Goal: Transaction & Acquisition: Purchase product/service

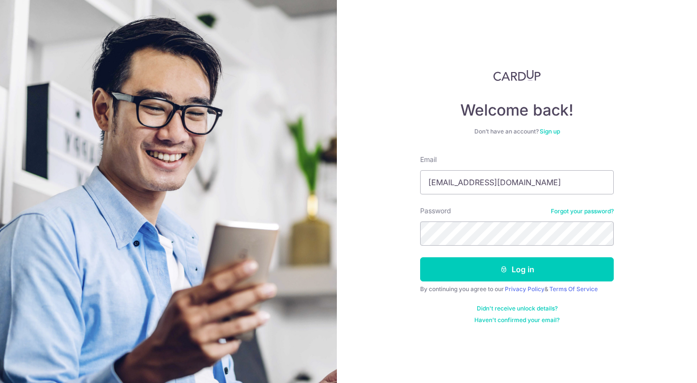
type input "eddy7ong@gmail.com"
click at [420, 257] on button "Log in" at bounding box center [517, 269] width 194 height 24
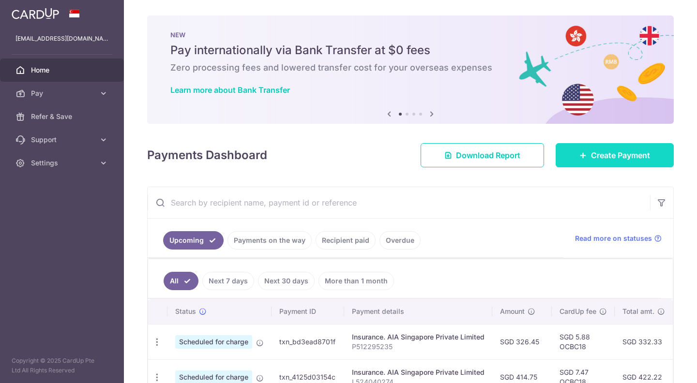
click at [611, 165] on link "Create Payment" at bounding box center [614, 155] width 118 height 24
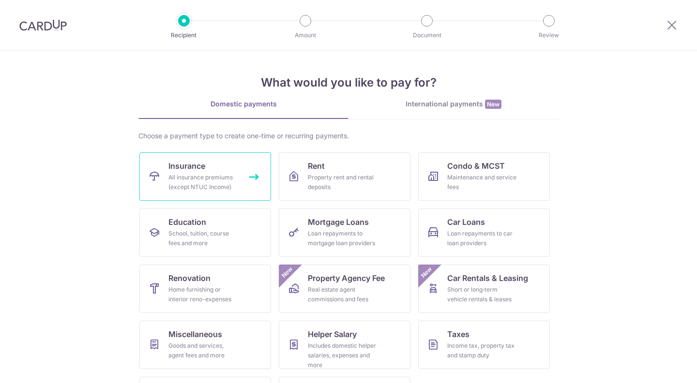
click at [226, 169] on link "Insurance All insurance premiums (except NTUC Income)" at bounding box center [205, 176] width 132 height 48
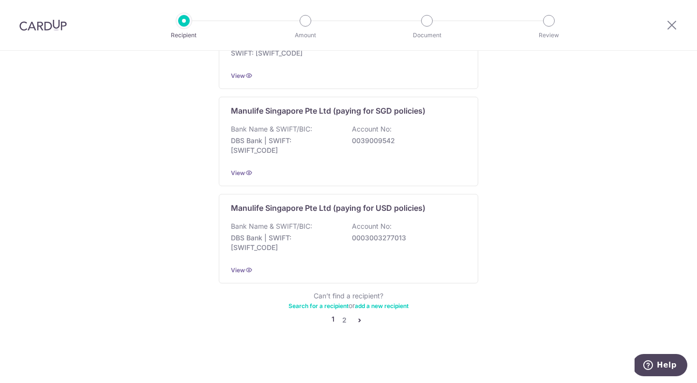
scroll to position [989, 0]
click at [345, 320] on link "2" at bounding box center [344, 320] width 12 height 12
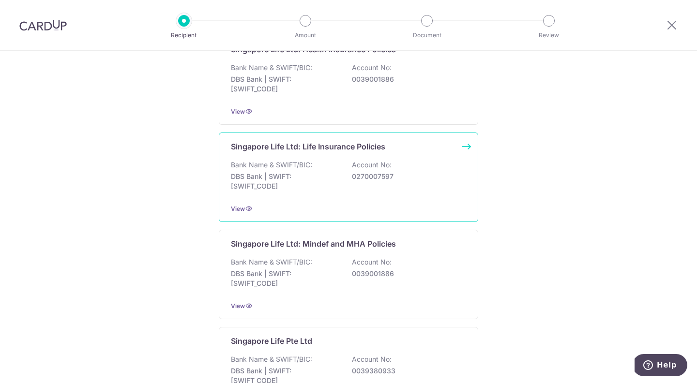
scroll to position [419, 0]
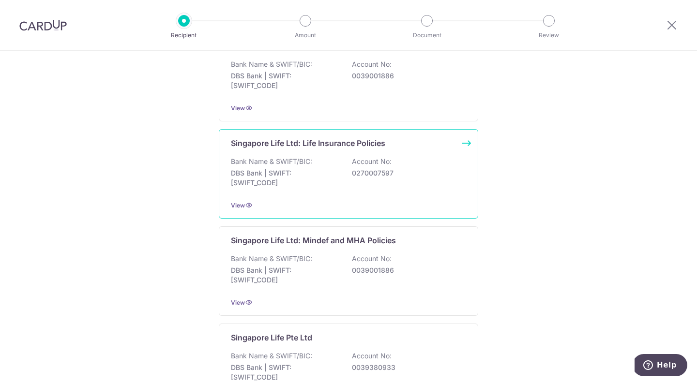
click at [468, 158] on div "Singapore Life Ltd: Life Insurance Policies Bank Name & SWIFT/BIC: DBS Bank | S…" at bounding box center [348, 173] width 259 height 89
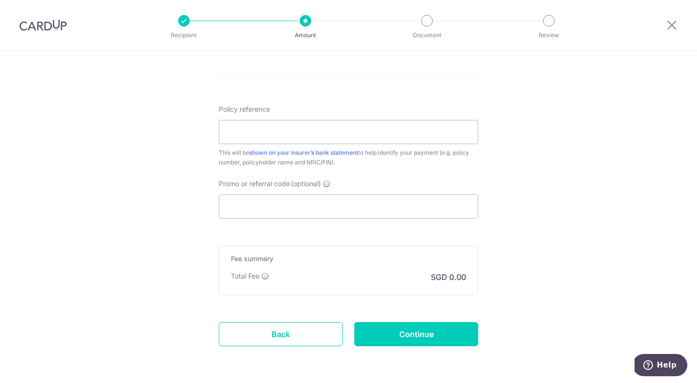
scroll to position [509, 0]
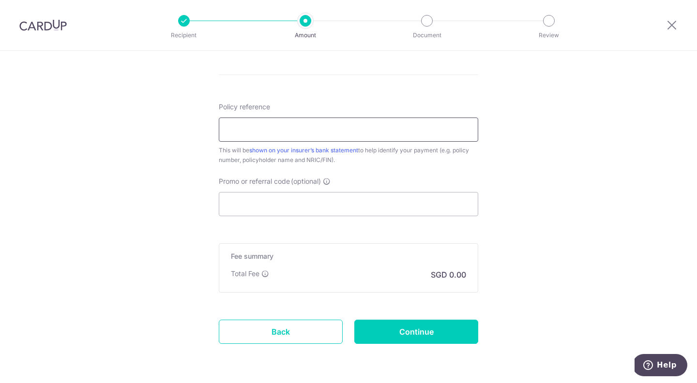
click at [355, 131] on input "Policy reference" at bounding box center [348, 130] width 259 height 24
paste input "82725806"
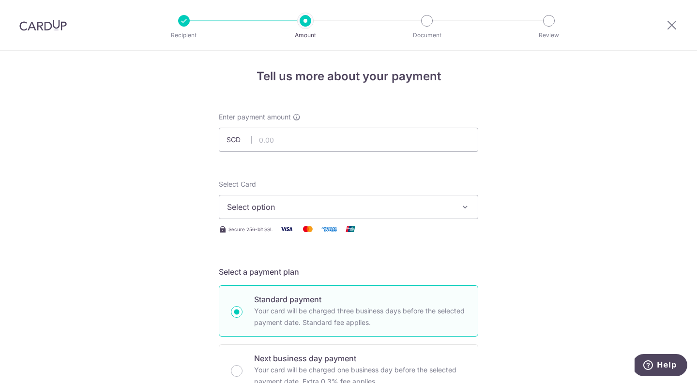
scroll to position [0, 0]
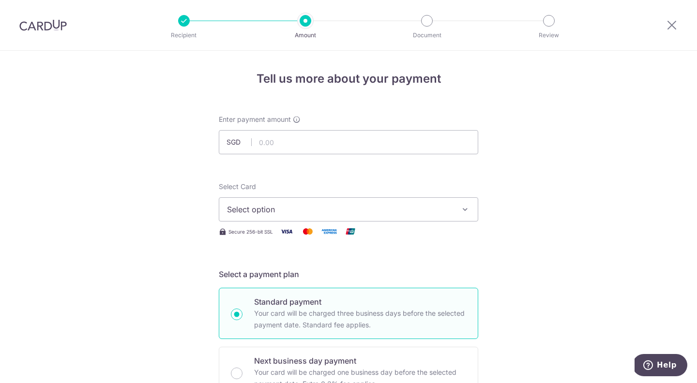
type input "82725806"
click at [355, 144] on input "text" at bounding box center [348, 142] width 259 height 24
paste input "6,342.20"
type input "6,342.20"
click at [457, 207] on button "Select option" at bounding box center [348, 209] width 259 height 24
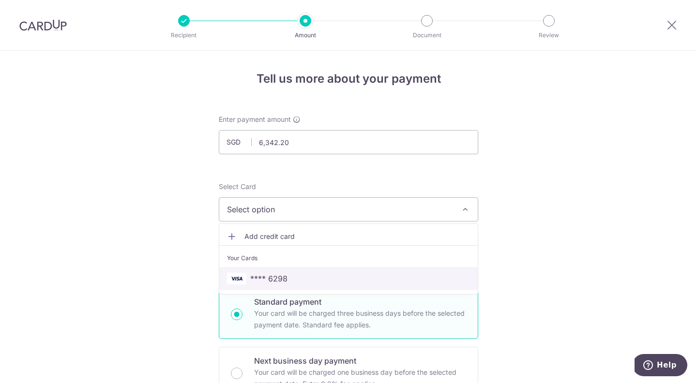
click at [406, 284] on span "**** 6298" at bounding box center [348, 279] width 243 height 12
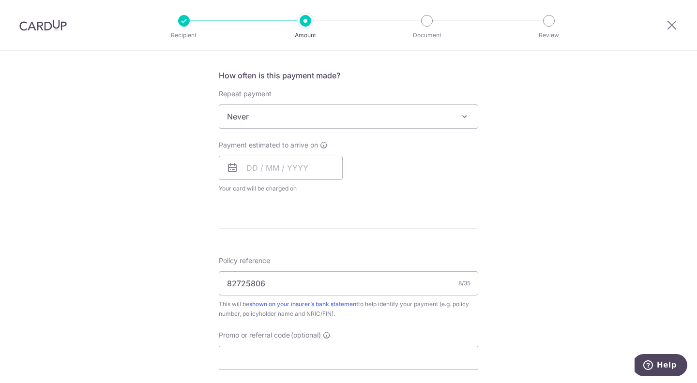
scroll to position [358, 0]
click at [329, 165] on input "text" at bounding box center [281, 165] width 124 height 24
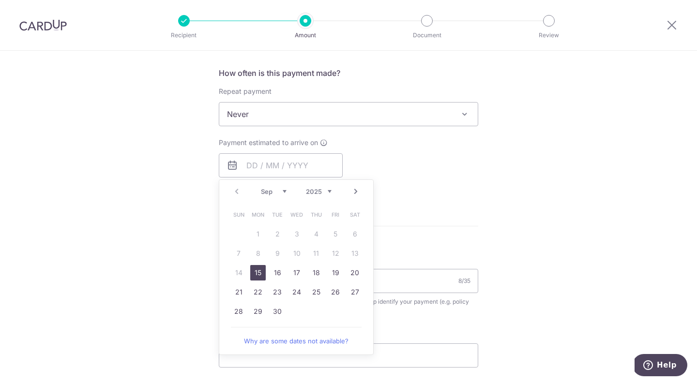
click at [255, 273] on link "15" at bounding box center [257, 272] width 15 height 15
type input "15/09/2025"
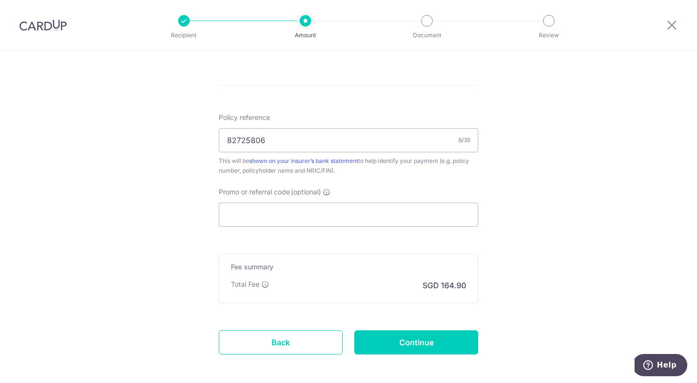
scroll to position [542, 0]
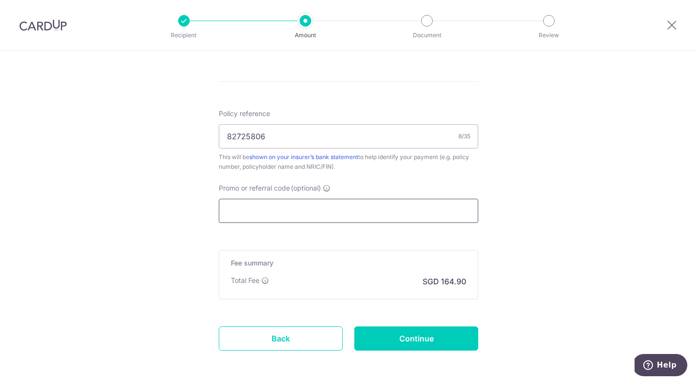
click at [424, 209] on input "Promo or referral code (optional)" at bounding box center [348, 211] width 259 height 24
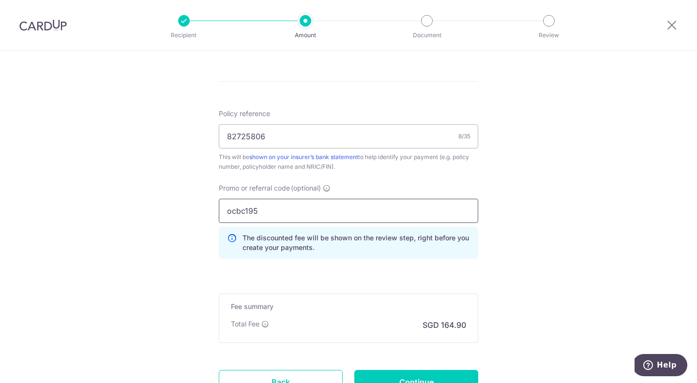
scroll to position [626, 0]
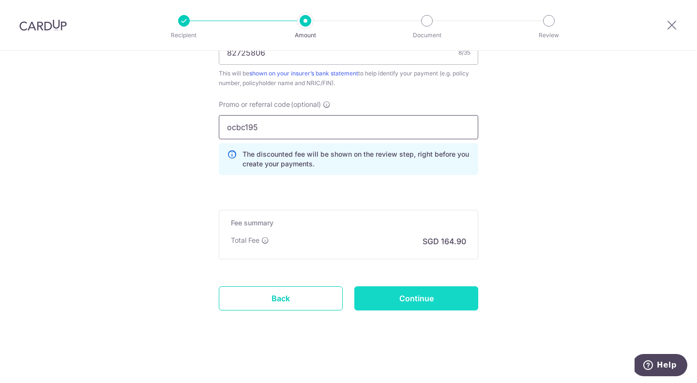
type input "ocbc195"
click at [439, 301] on input "Continue" at bounding box center [416, 298] width 124 height 24
type input "Create Schedule"
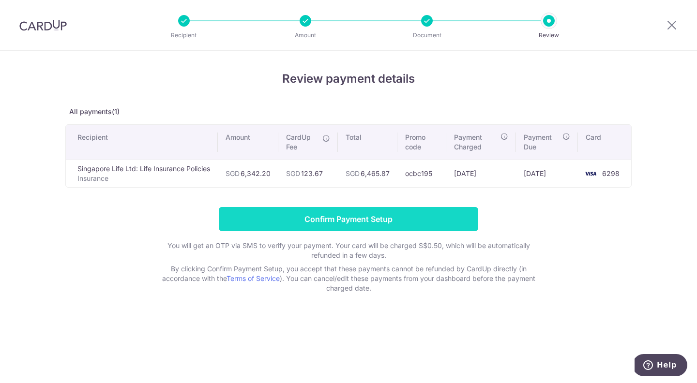
click at [365, 218] on input "Confirm Payment Setup" at bounding box center [348, 219] width 259 height 24
